Goal: Check status: Check status

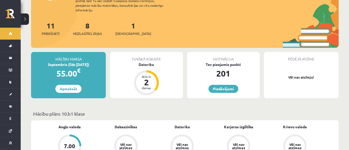
scroll to position [62, 0]
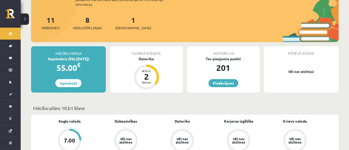
click at [158, 62] on div "Tuvākā ieskaite [GEOGRAPHIC_DATA] Atlicis 2 dienas" at bounding box center [146, 69] width 73 height 46
click at [139, 73] on div "2" at bounding box center [147, 77] width 16 height 8
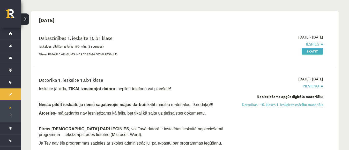
scroll to position [31, 0]
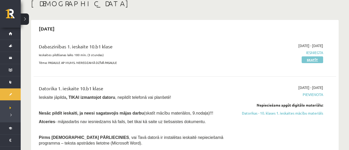
click at [312, 60] on link "Skatīt" at bounding box center [312, 59] width 21 height 7
drag, startPoint x: 281, startPoint y: 111, endPoint x: 205, endPoint y: 1, distance: 134.3
click at [281, 111] on link "Datorikas - 10. klases 1. ieskaites mācību materiāls" at bounding box center [279, 113] width 90 height 5
click at [275, 115] on link "Datorikas - 10. klases 1. ieskaites mācību materiāls" at bounding box center [279, 113] width 90 height 5
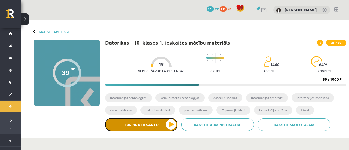
click at [149, 127] on button "Turpināt iesākto" at bounding box center [141, 124] width 73 height 13
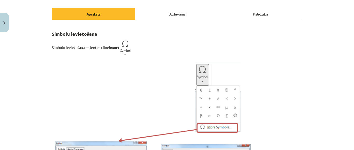
scroll to position [70, 0]
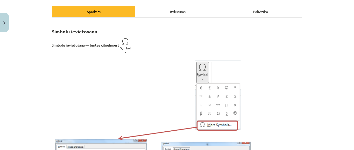
click at [183, 16] on div "Uzdevums" at bounding box center [176, 12] width 83 height 12
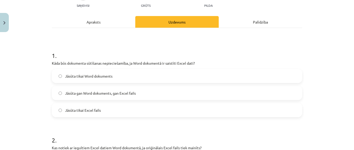
scroll to position [65, 0]
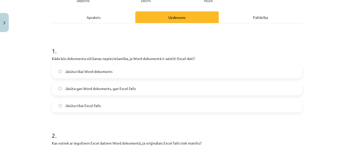
drag, startPoint x: 126, startPoint y: 74, endPoint x: 125, endPoint y: 70, distance: 4.1
click at [125, 70] on label "Jāsūta tikai Word dokuments" at bounding box center [176, 71] width 249 height 13
click at [95, 17] on div "Apraksts" at bounding box center [93, 17] width 83 height 12
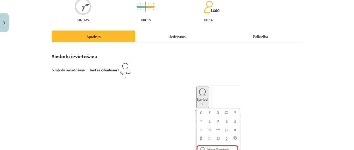
scroll to position [43, 0]
